Goal: Task Accomplishment & Management: Use online tool/utility

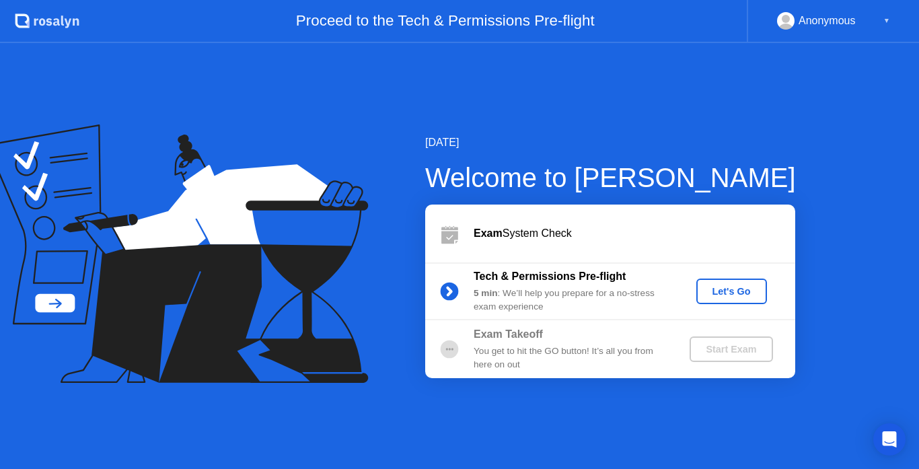
click at [730, 290] on div "Let's Go" at bounding box center [732, 291] width 60 height 11
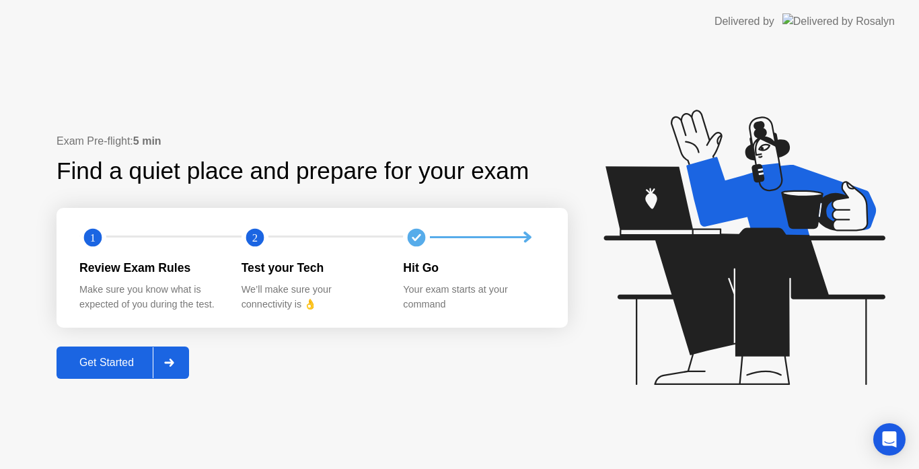
drag, startPoint x: 114, startPoint y: 363, endPoint x: 121, endPoint y: 371, distance: 11.0
click at [121, 371] on button "Get Started" at bounding box center [123, 363] width 133 height 32
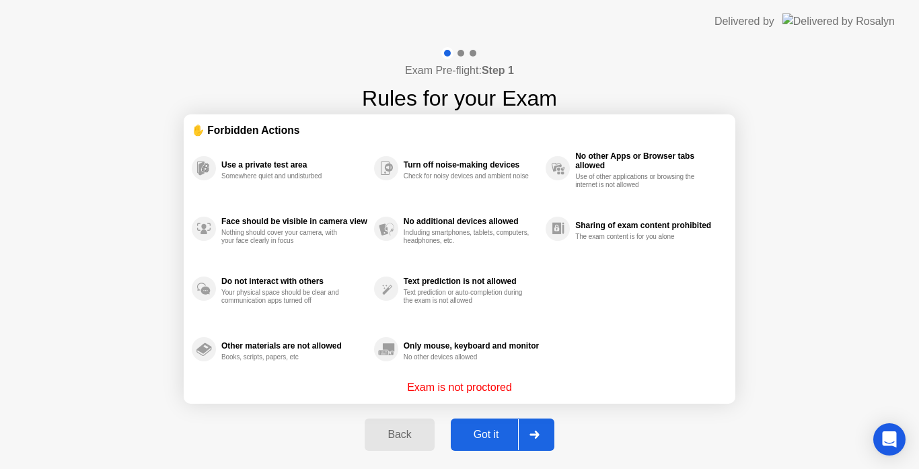
click at [489, 437] on div "Got it" at bounding box center [486, 435] width 63 height 12
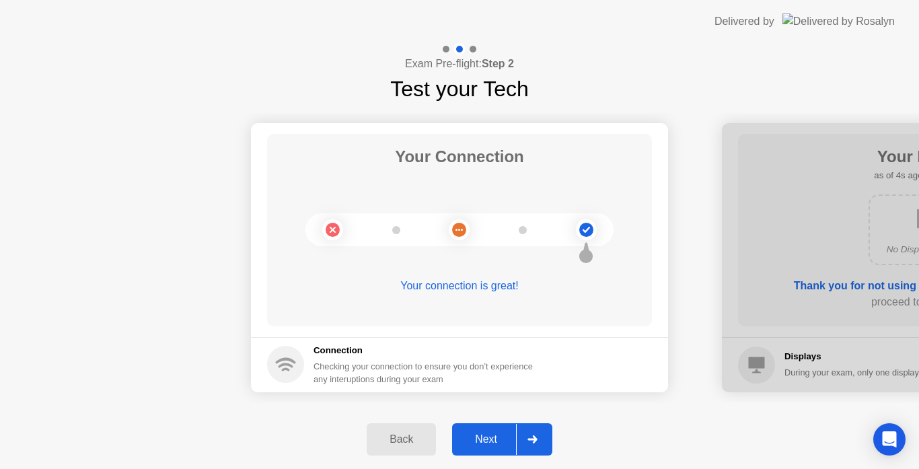
click at [489, 437] on div "Next" at bounding box center [486, 439] width 60 height 12
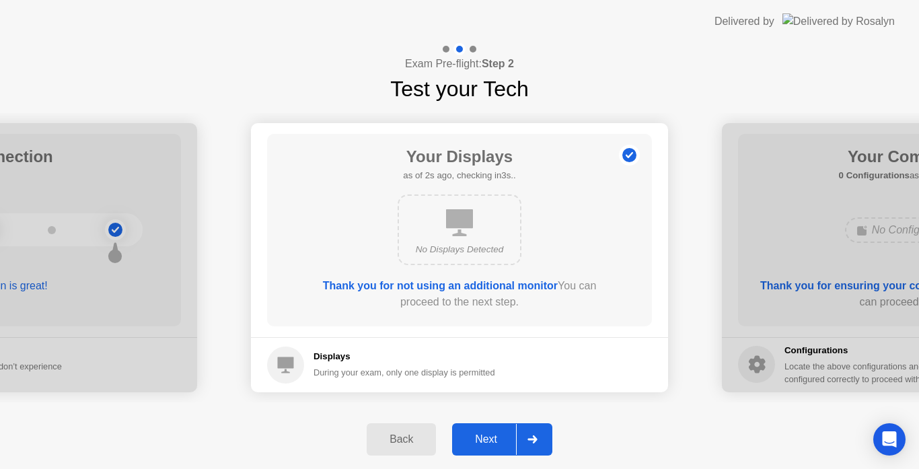
click at [489, 437] on div "Next" at bounding box center [486, 439] width 60 height 12
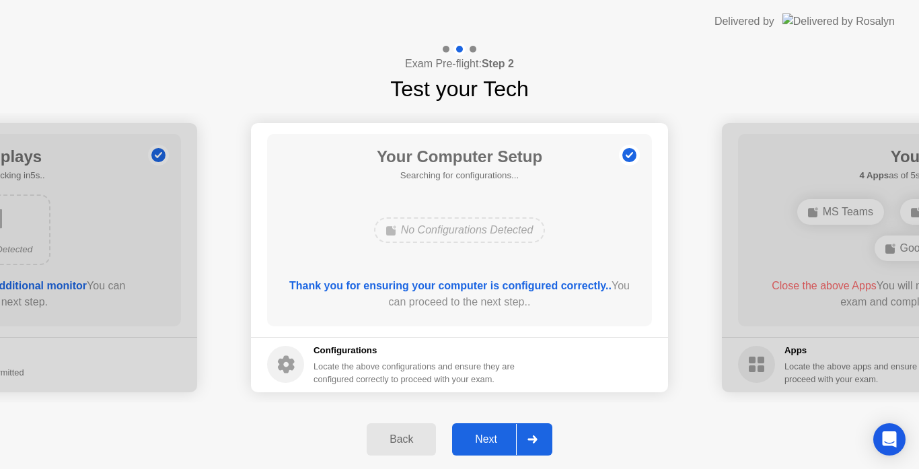
click at [489, 437] on div "Next" at bounding box center [486, 439] width 60 height 12
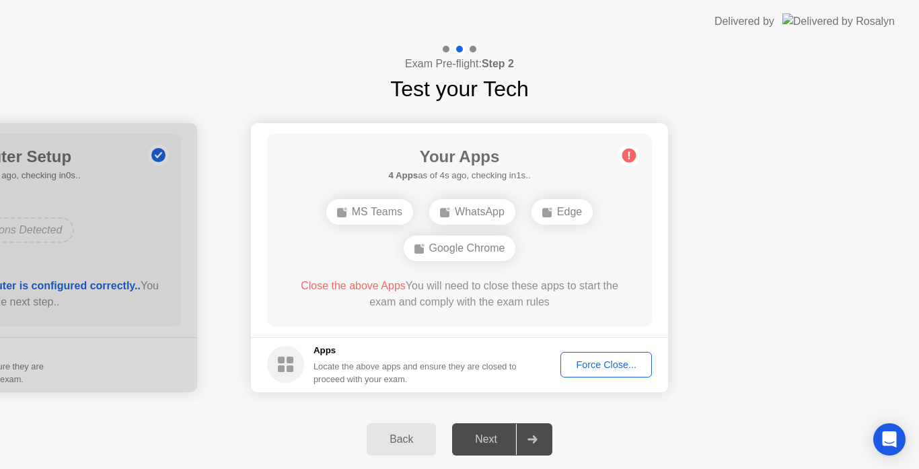
click at [613, 367] on div "Force Close..." at bounding box center [606, 364] width 82 height 11
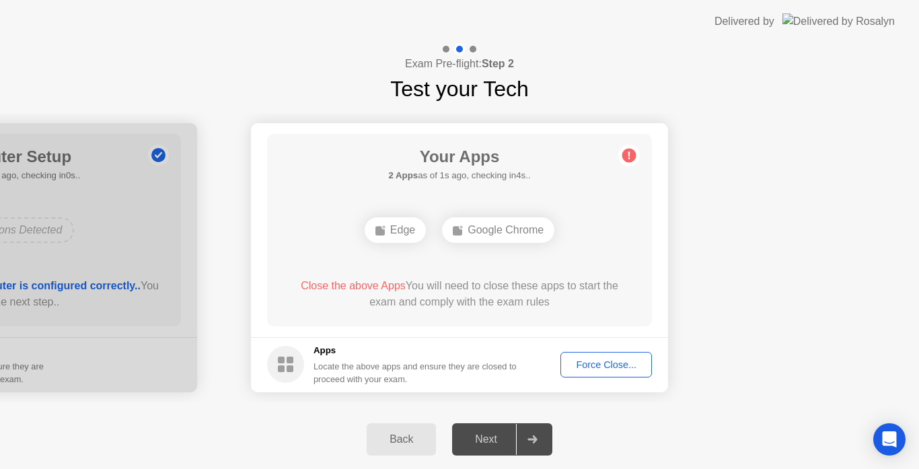
click at [593, 367] on div "Force Close..." at bounding box center [606, 364] width 82 height 11
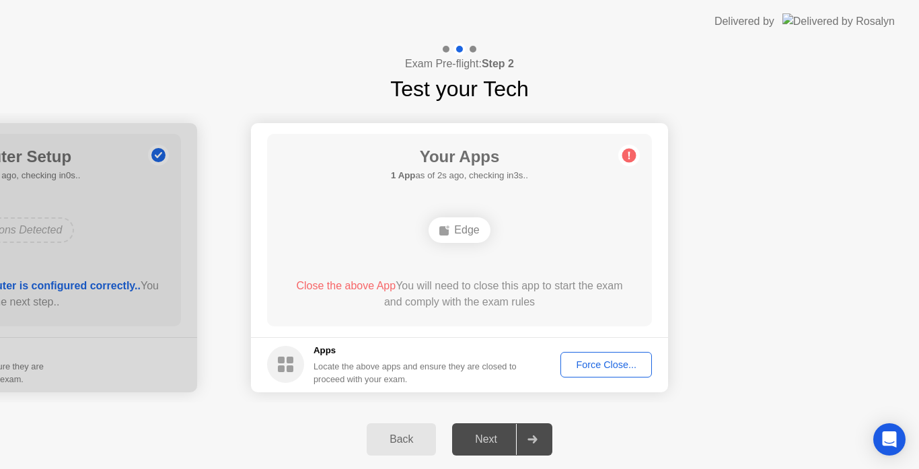
click at [597, 364] on div "Force Close..." at bounding box center [606, 364] width 82 height 11
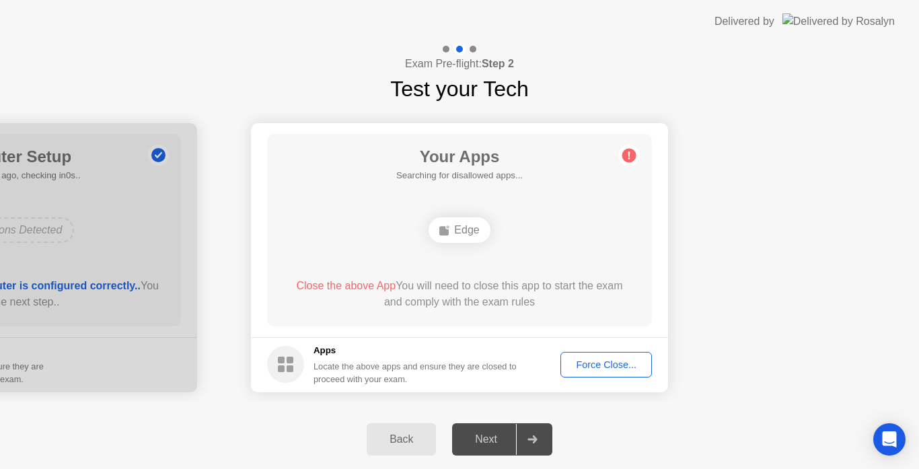
click at [592, 360] on div "Force Close..." at bounding box center [606, 364] width 82 height 11
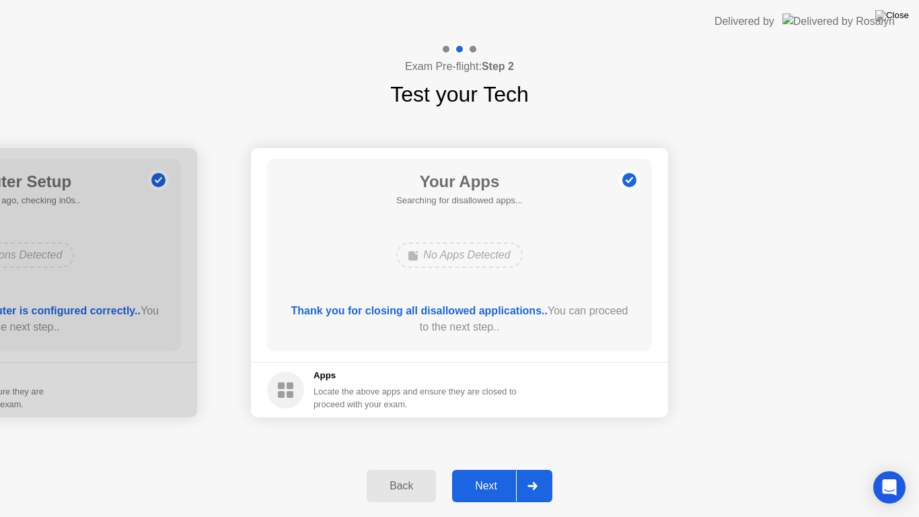
click at [485, 468] on div "Next" at bounding box center [486, 486] width 60 height 12
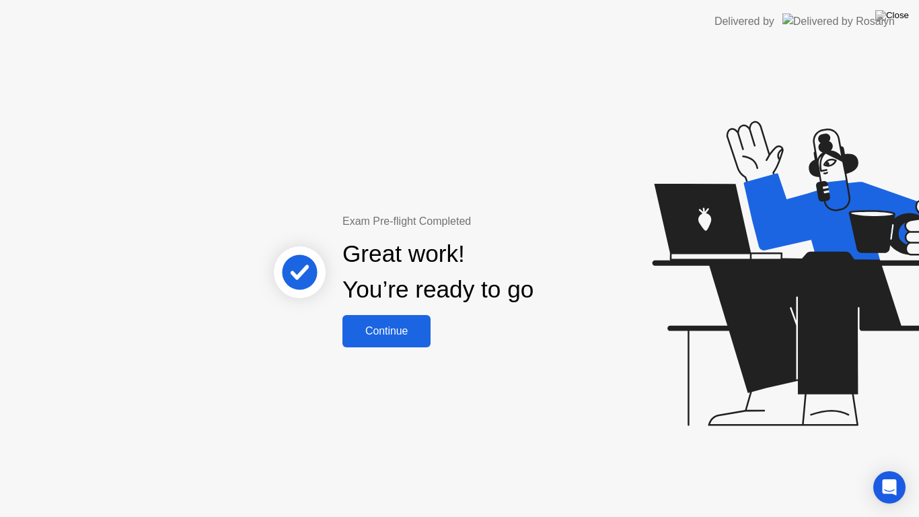
click at [373, 334] on div "Continue" at bounding box center [387, 331] width 80 height 12
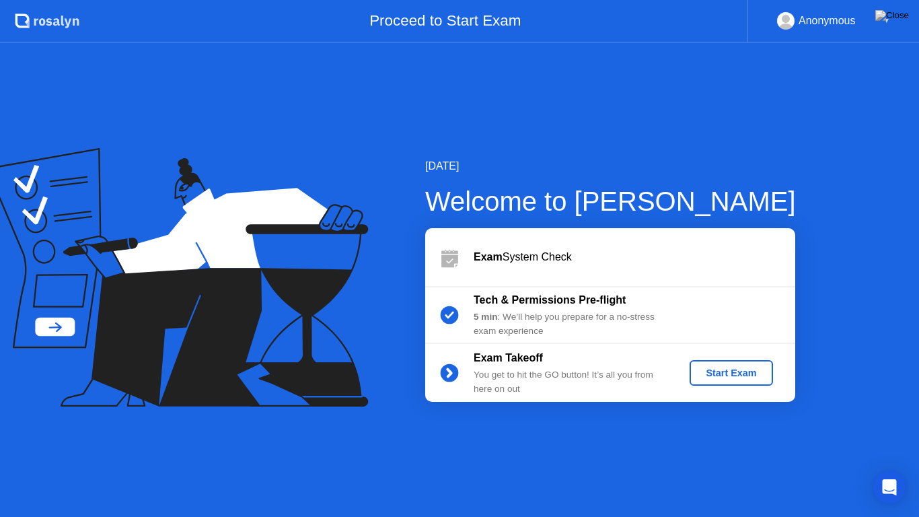
click at [729, 371] on div "Start Exam" at bounding box center [731, 372] width 72 height 11
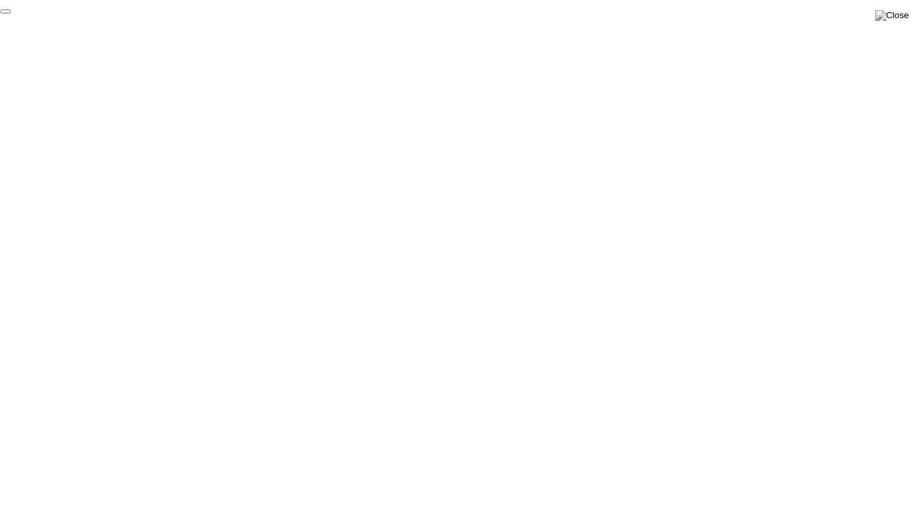
click div "End Proctoring Session"
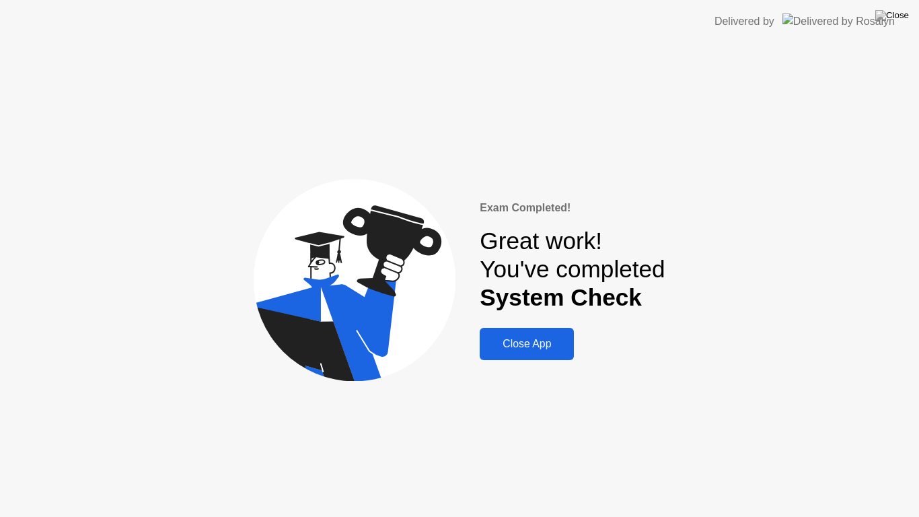
click at [540, 345] on div "Close App" at bounding box center [527, 344] width 86 height 12
